Goal: Find specific page/section: Find specific page/section

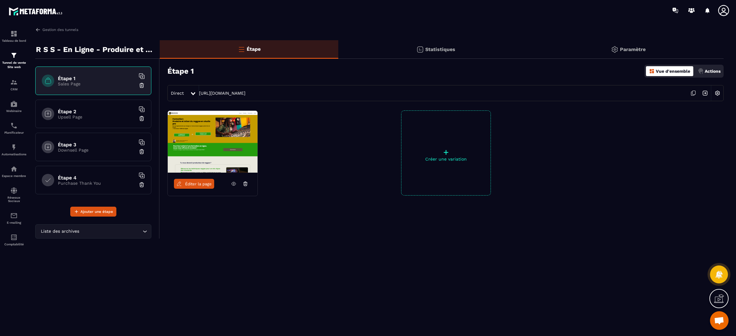
click at [693, 94] on icon at bounding box center [693, 93] width 12 height 12
click at [37, 30] on img at bounding box center [38, 30] width 6 height 6
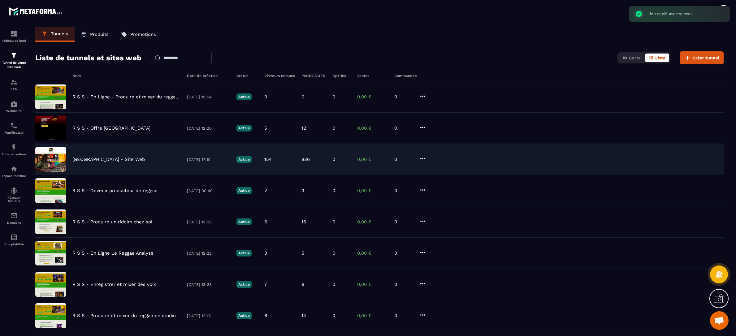
click at [90, 160] on p "Reggae Sound School - Site Web" at bounding box center [108, 160] width 72 height 6
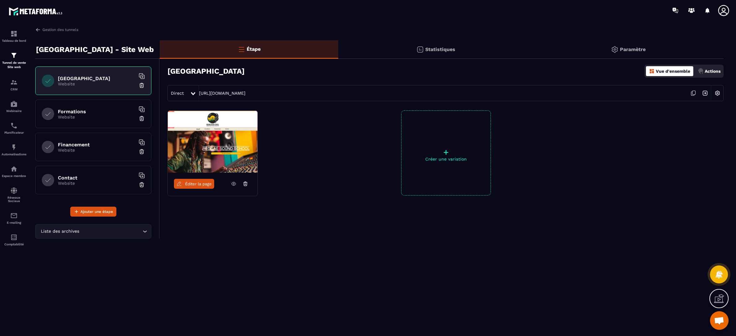
click at [206, 182] on span "Éditer la page" at bounding box center [198, 184] width 27 height 5
